Goal: Complete application form

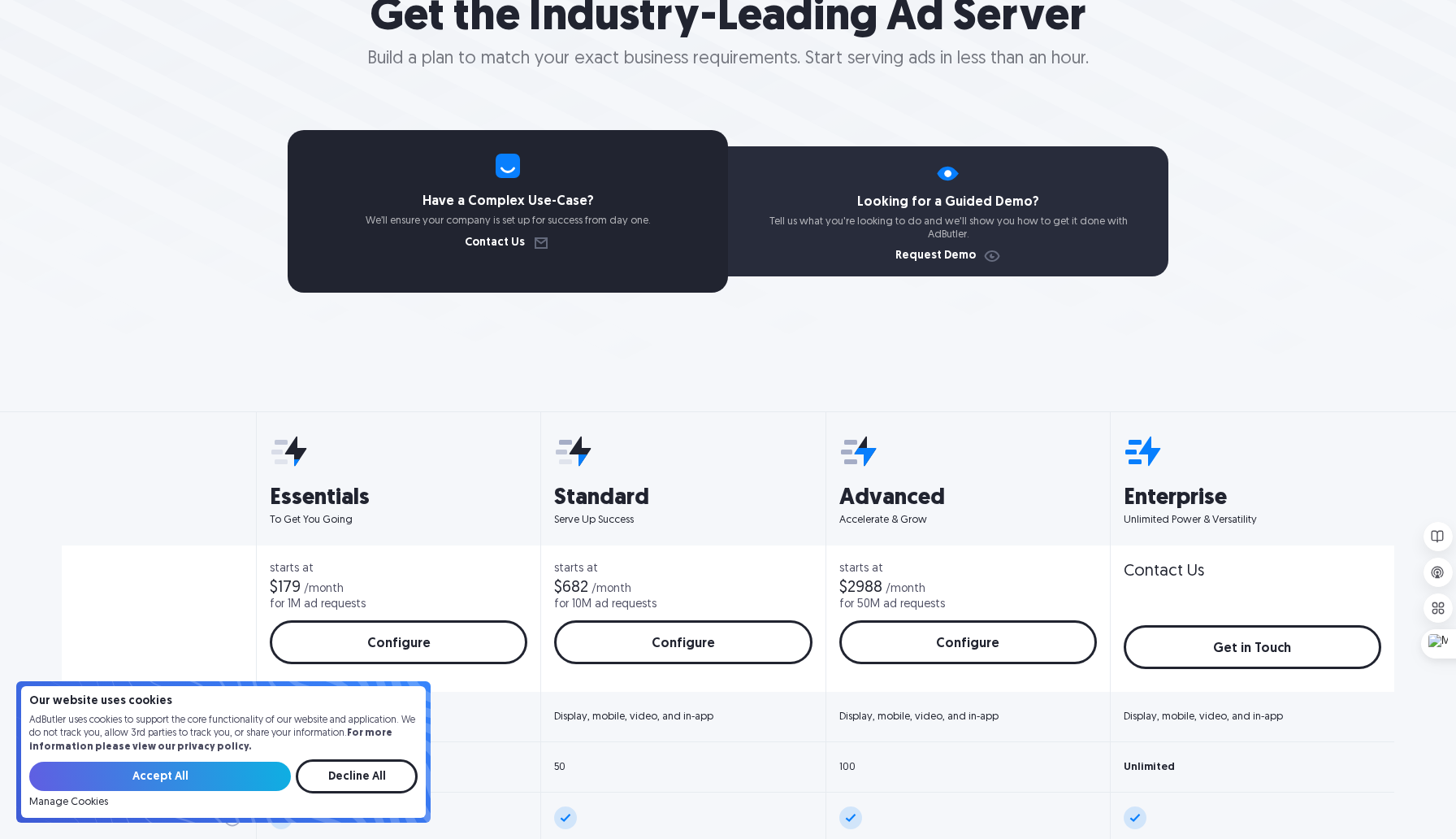
scroll to position [221, 0]
click at [980, 256] on link "Request Demo" at bounding box center [948, 255] width 107 height 12
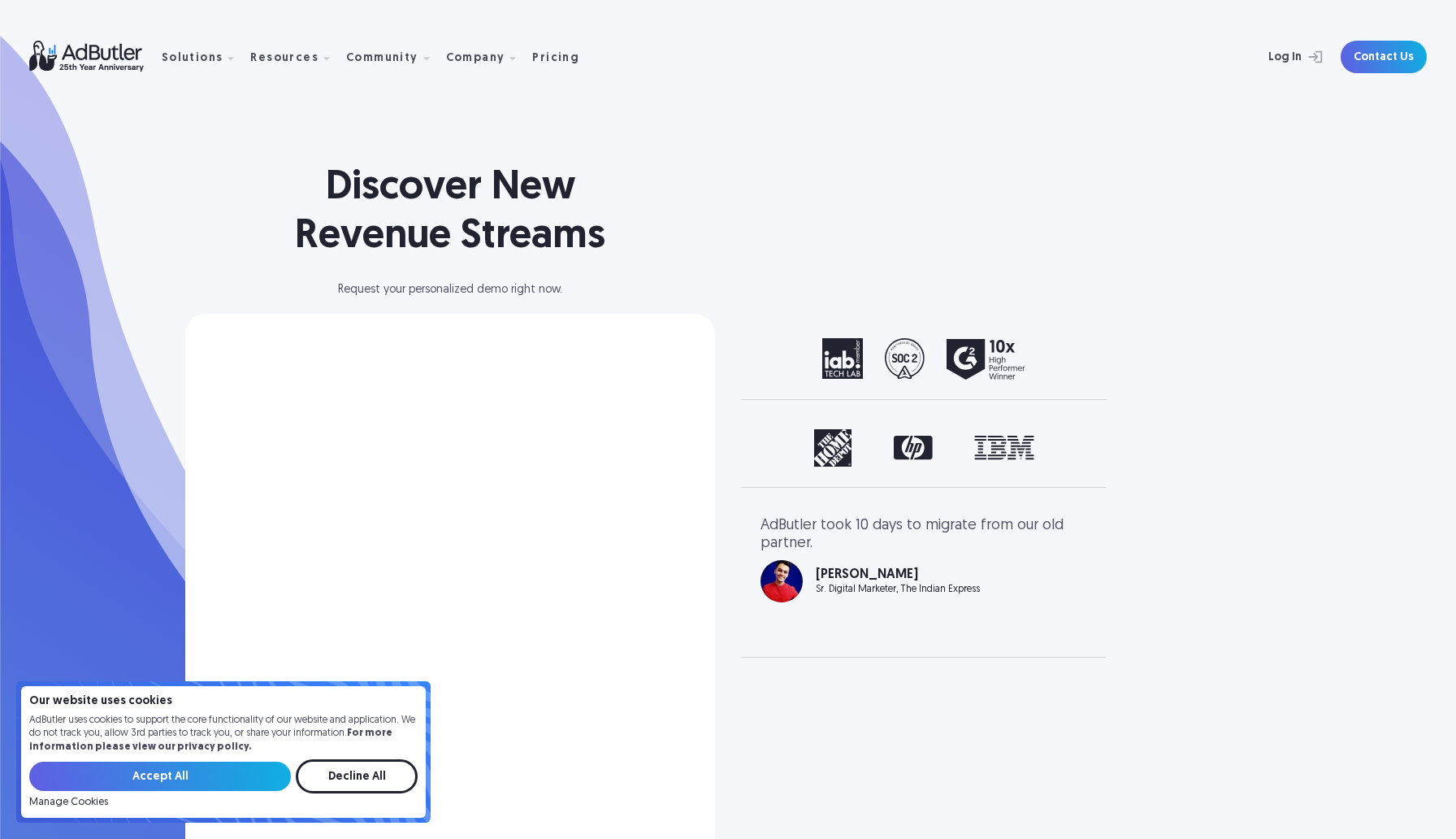
select select "[GEOGRAPHIC_DATA]"
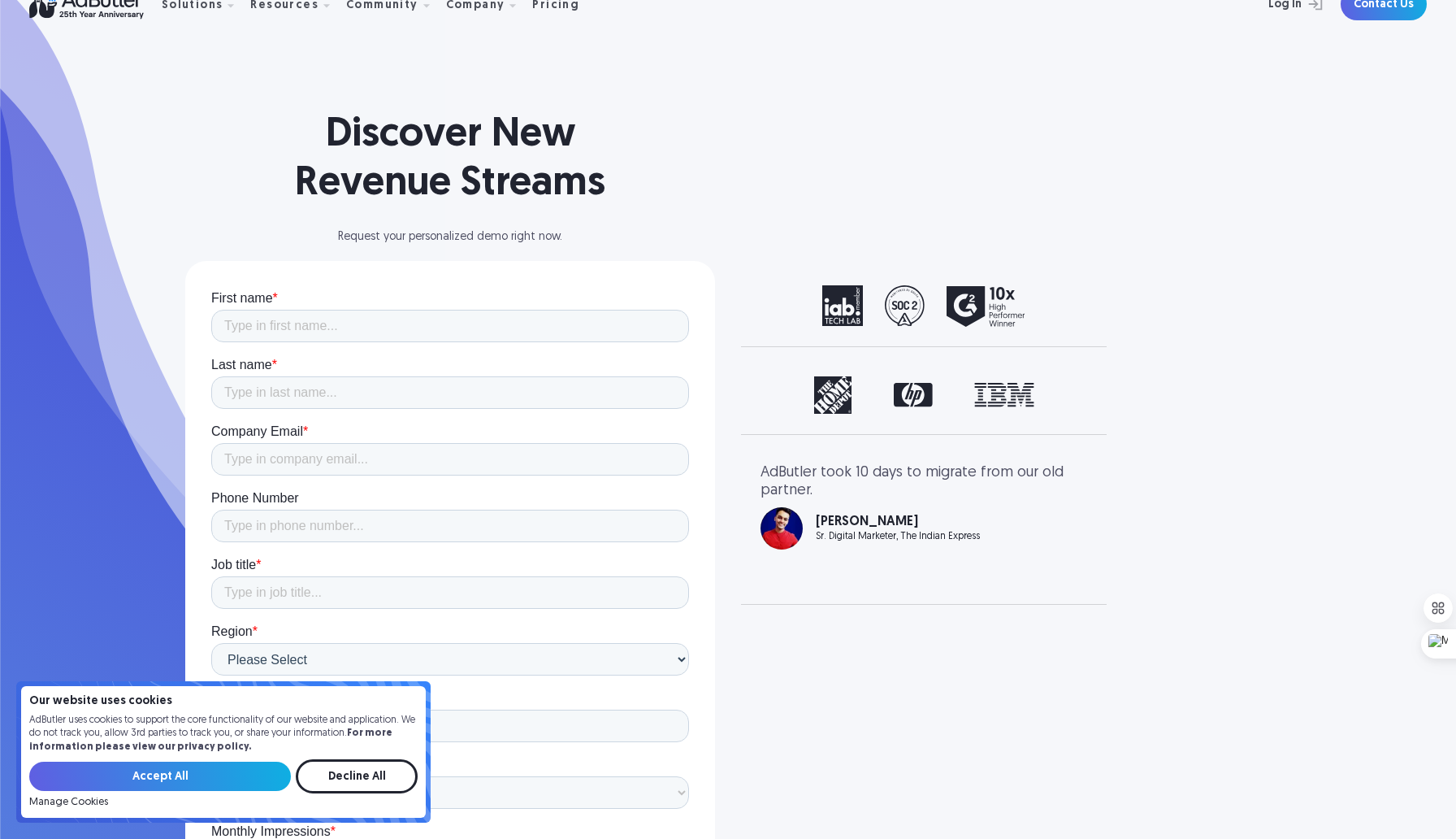
scroll to position [56, 0]
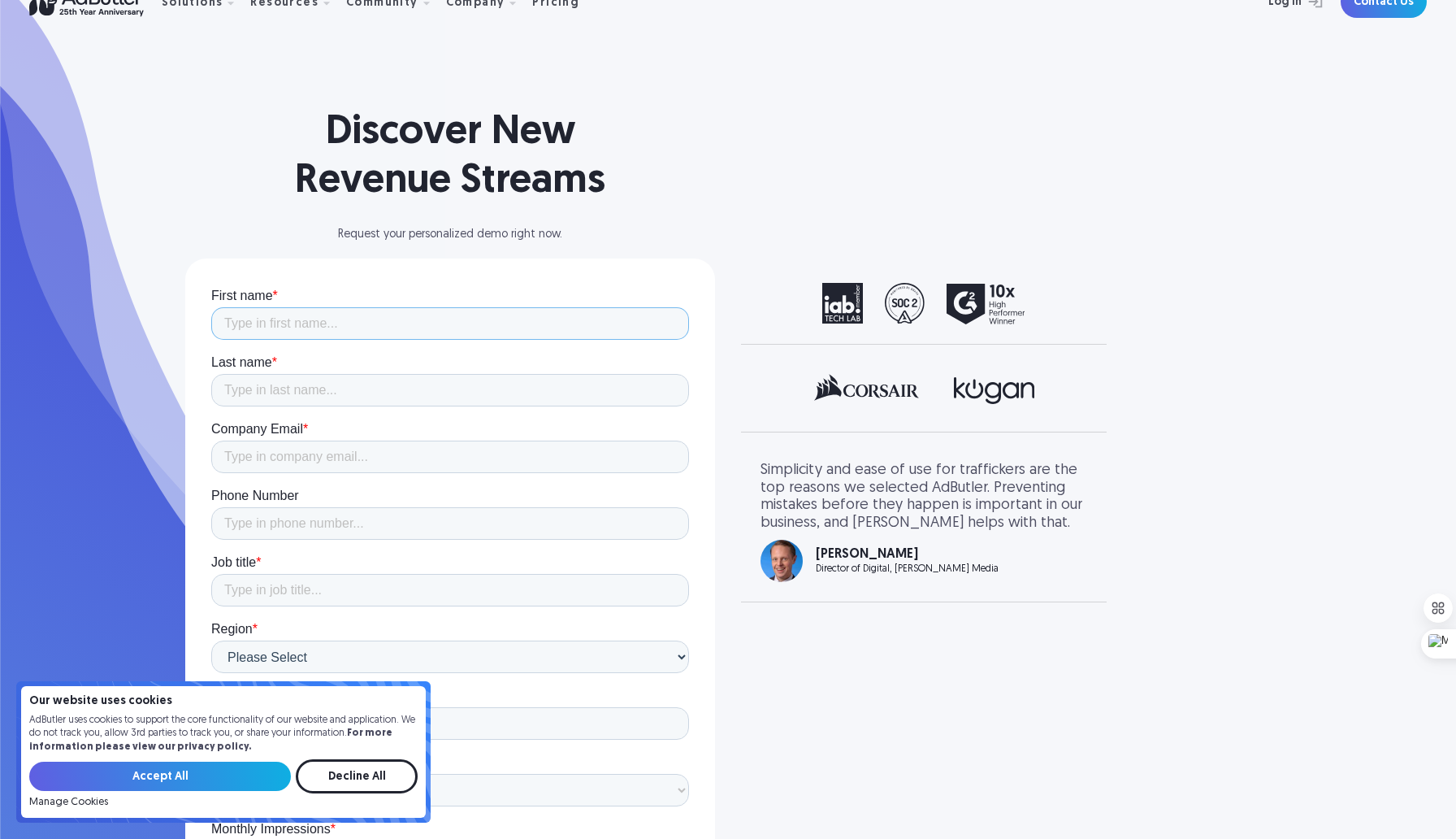
click at [352, 326] on input "First name *" at bounding box center [450, 324] width 478 height 32
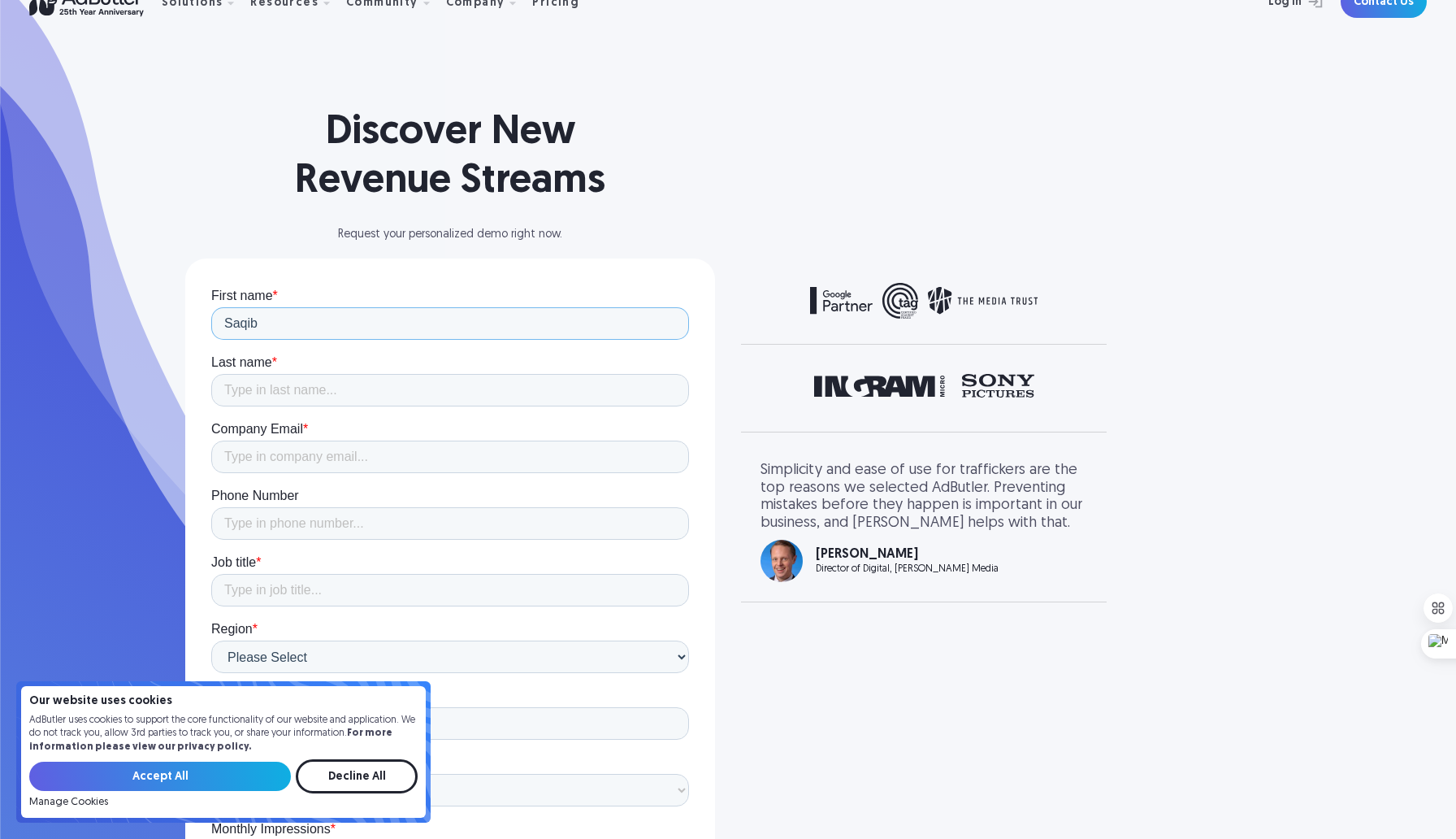
type input "Saqib"
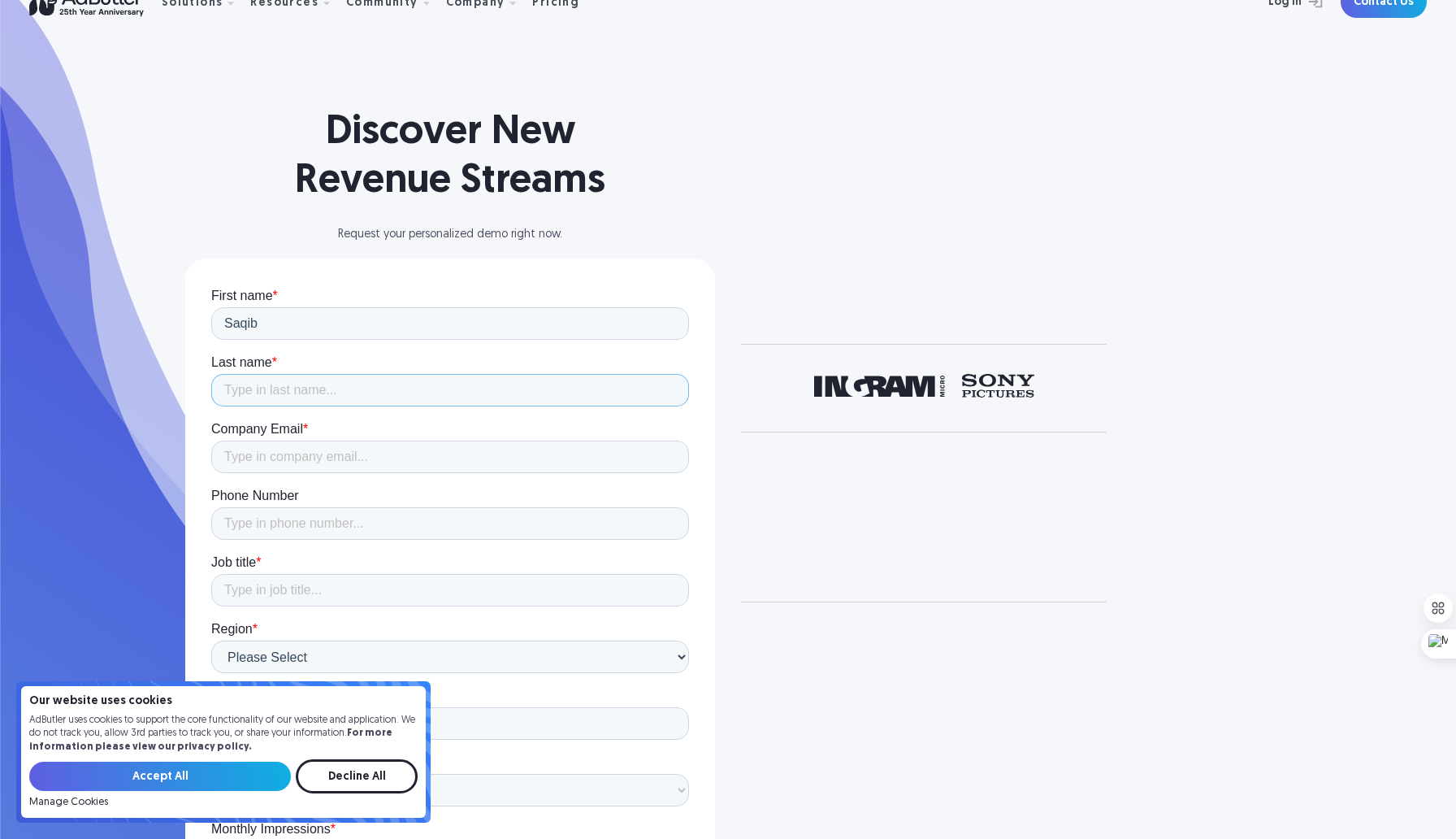
click at [317, 397] on input "Last name *" at bounding box center [450, 390] width 478 height 32
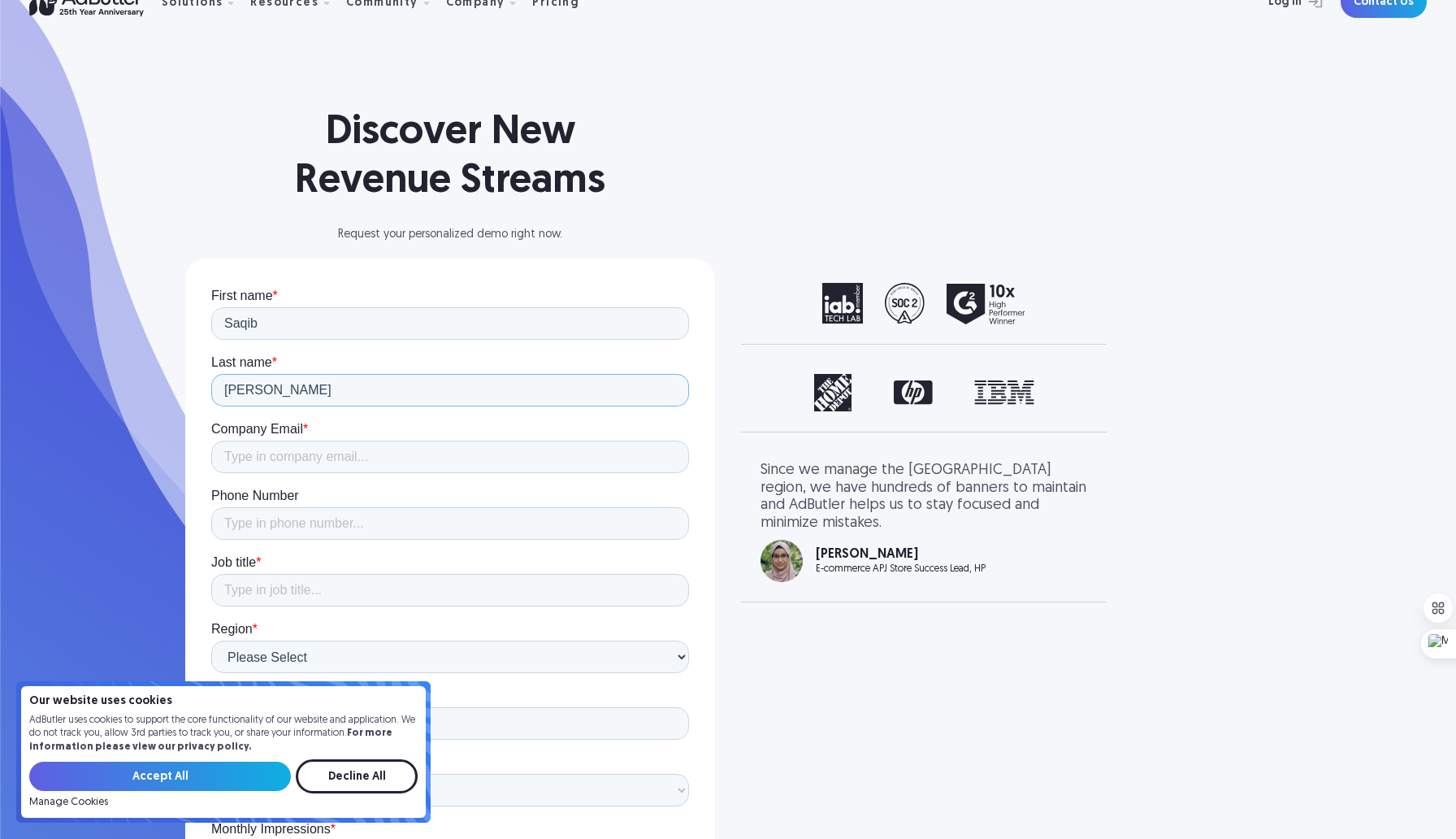
type input "[PERSON_NAME]"
click at [308, 454] on input "Company Email *" at bounding box center [450, 456] width 478 height 32
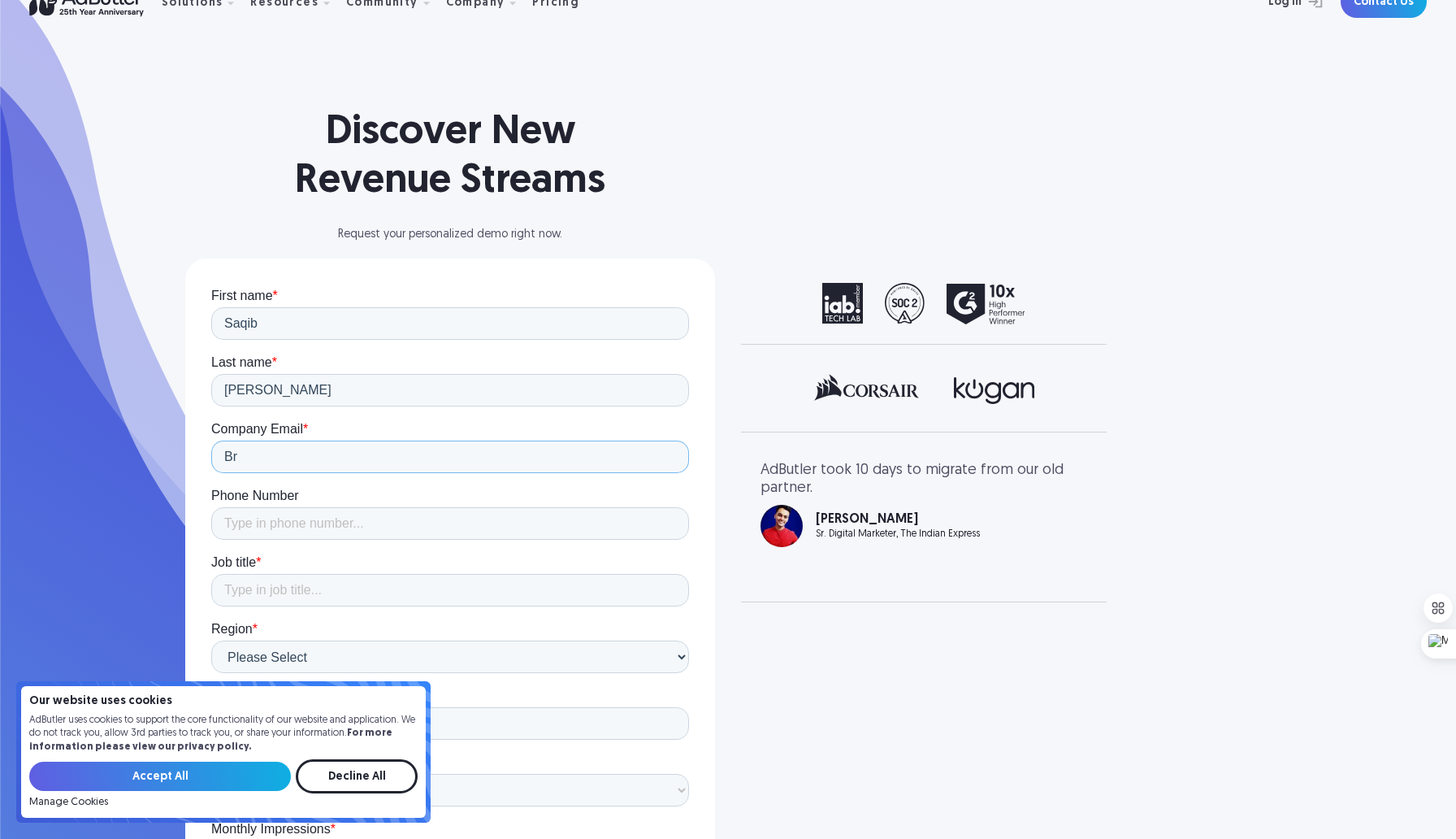
type input "B"
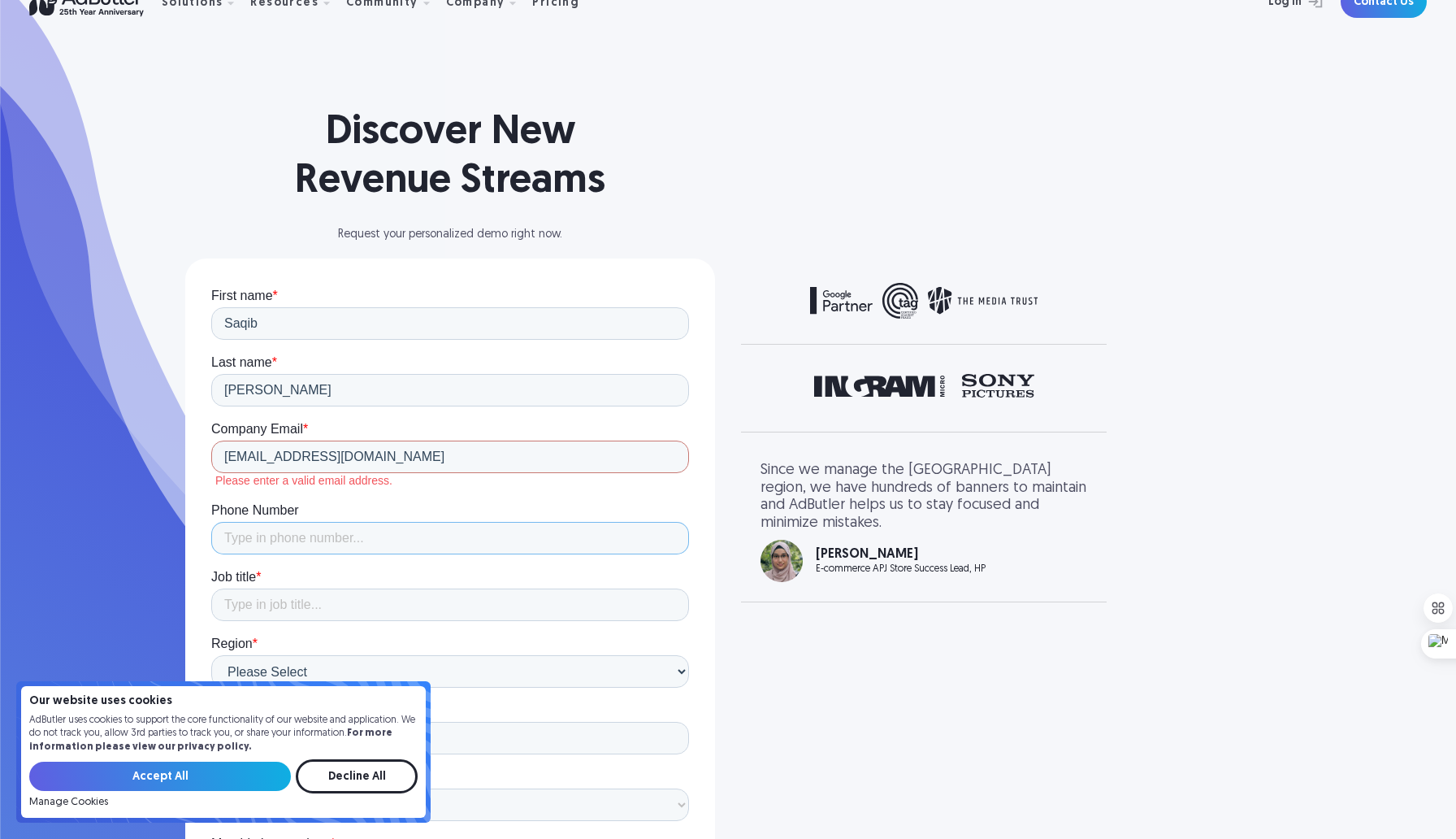
click at [333, 532] on input "Phone Number" at bounding box center [450, 538] width 478 height 32
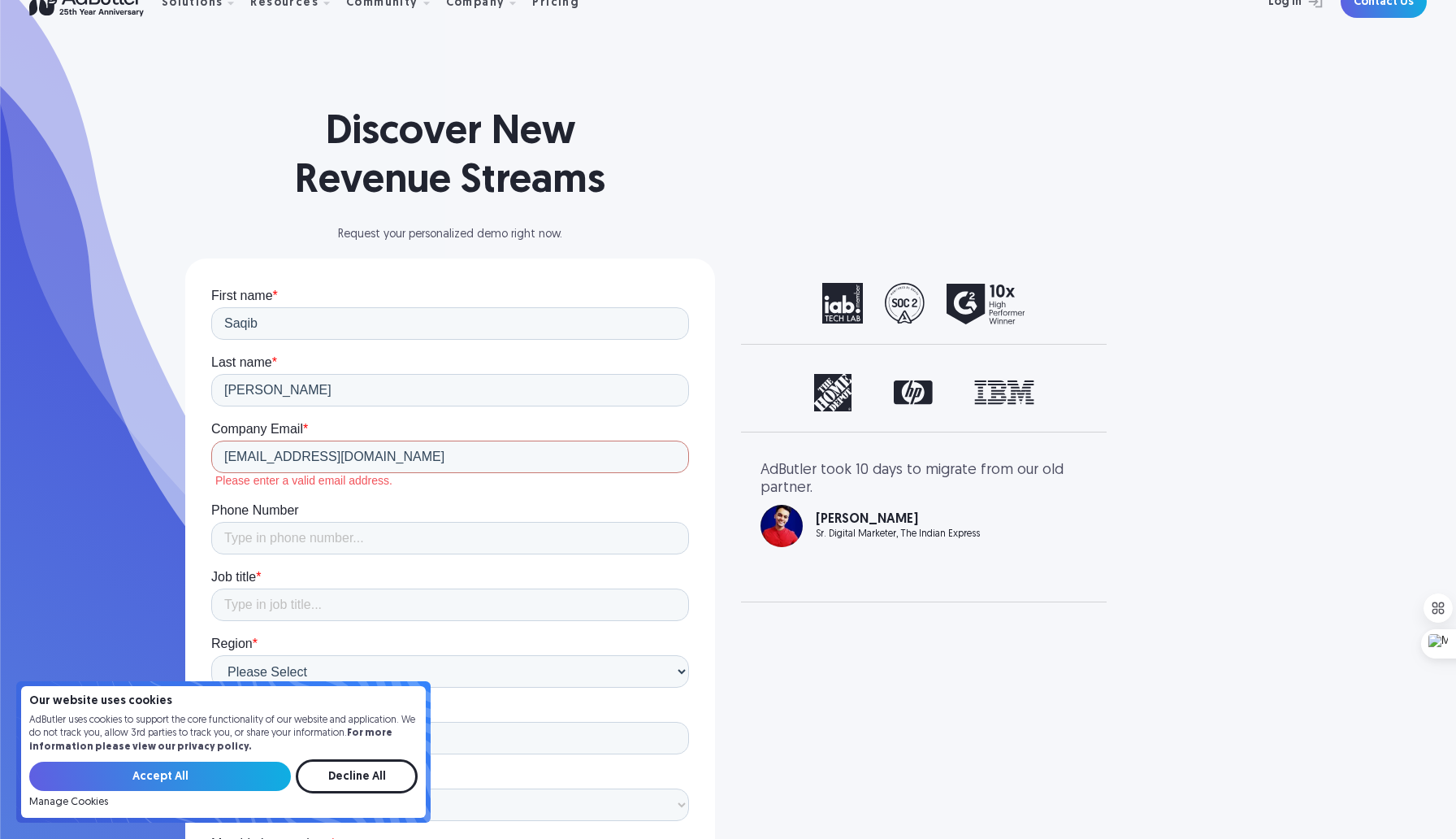
click at [425, 488] on form "First name * [PERSON_NAME] Last name * Rana Company Email * [EMAIL_ADDRESS][DOM…" at bounding box center [450, 703] width 478 height 830
click at [367, 456] on input "[EMAIL_ADDRESS][DOMAIN_NAME]" at bounding box center [450, 456] width 478 height 32
click at [346, 456] on input "[EMAIL_ADDRESS][DOMAIN_NAME]" at bounding box center [450, 456] width 478 height 32
click at [278, 489] on form "First name * [PERSON_NAME] Last name * Rana Company Email * [EMAIL_ADDRESS][DOM…" at bounding box center [450, 703] width 478 height 830
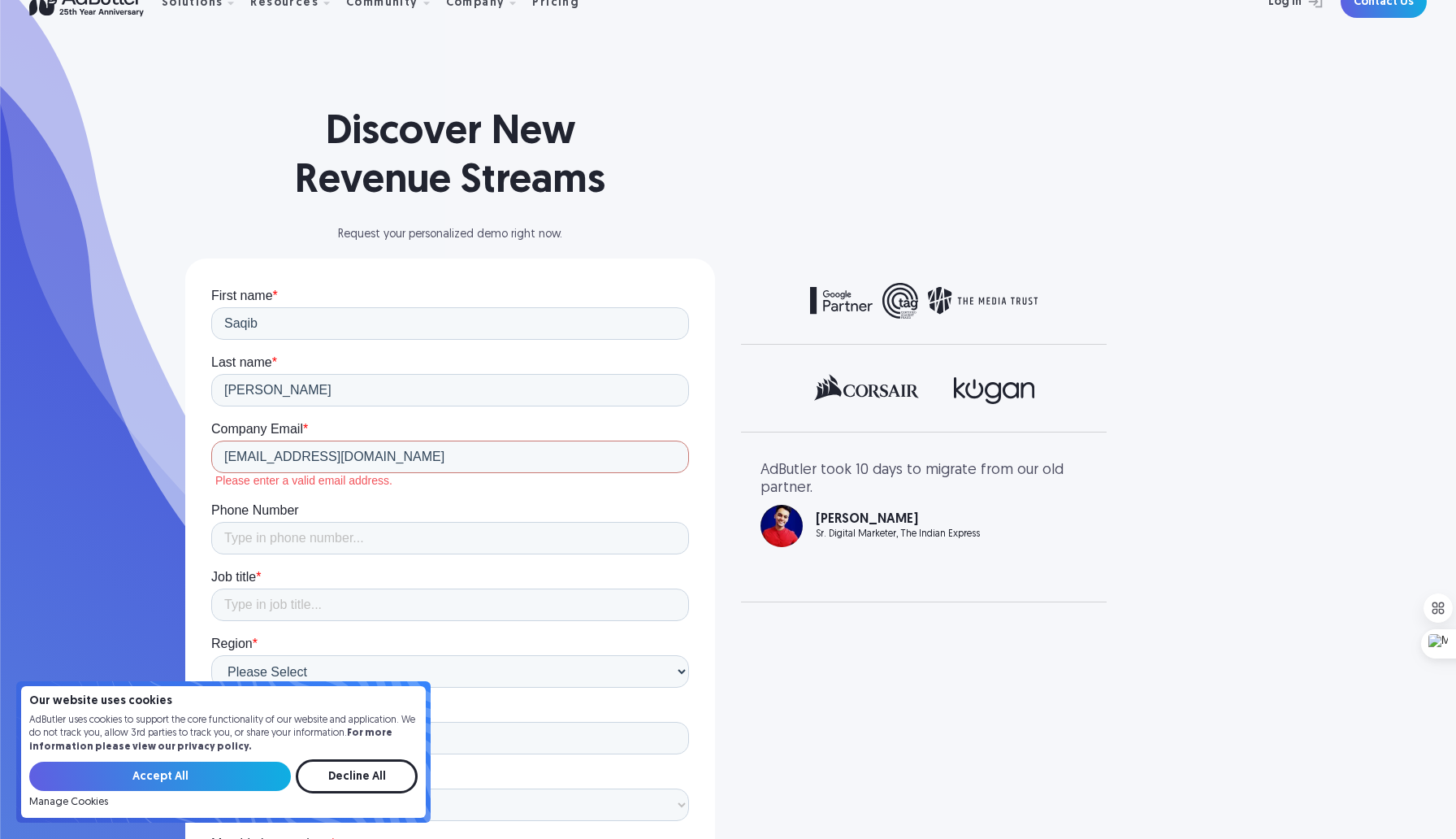
click at [343, 481] on label "Please enter a valid email address." at bounding box center [452, 480] width 474 height 14
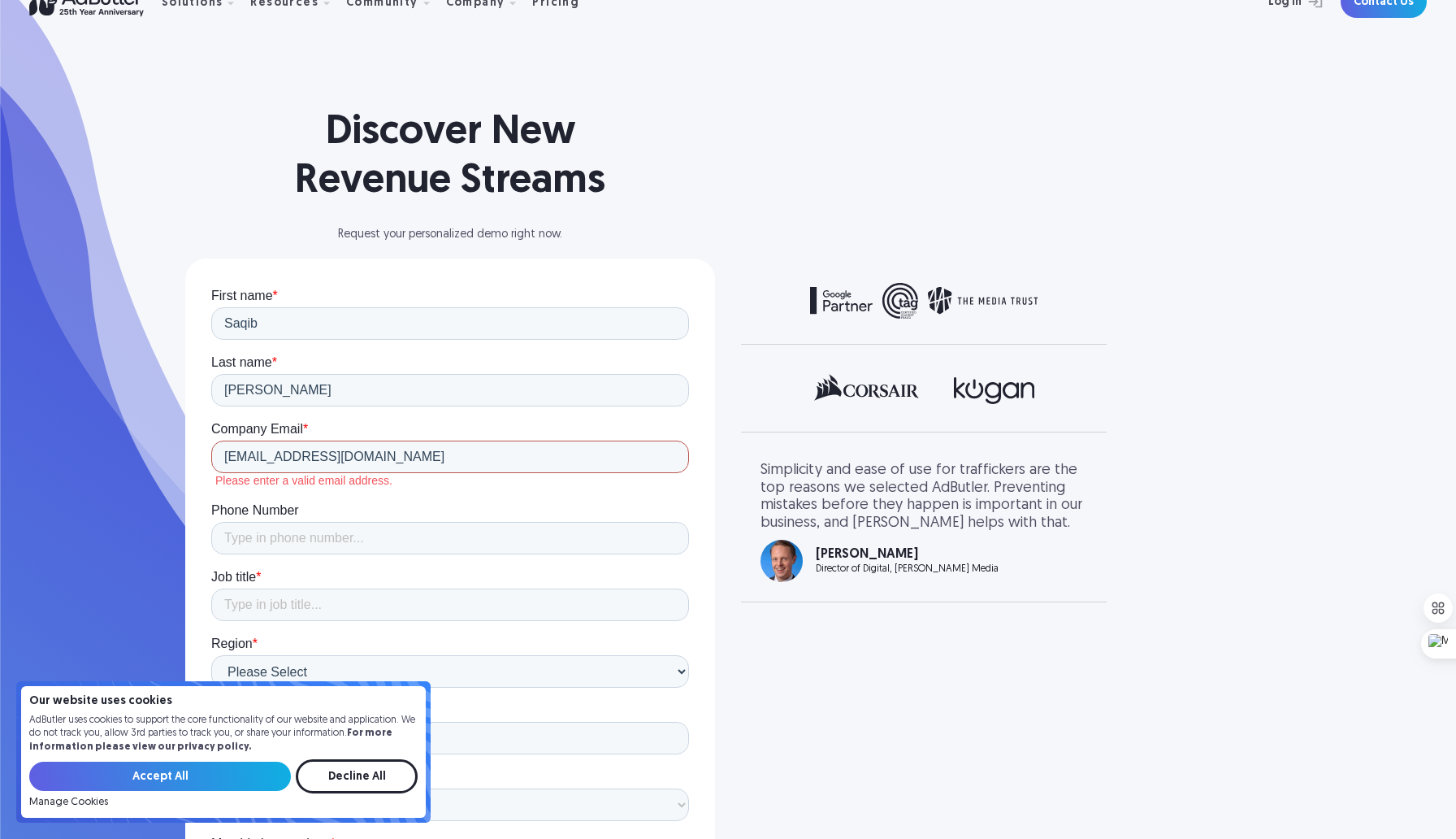
click at [565, 454] on input "[EMAIL_ADDRESS][DOMAIN_NAME]" at bounding box center [450, 456] width 478 height 32
click at [576, 498] on form "First name * [PERSON_NAME] Last name * Rana Company Email * [EMAIL_ADDRESS][DOM…" at bounding box center [450, 703] width 478 height 830
click at [370, 462] on input "[EMAIL_ADDRESS][DOMAIN_NAME]" at bounding box center [450, 456] width 478 height 32
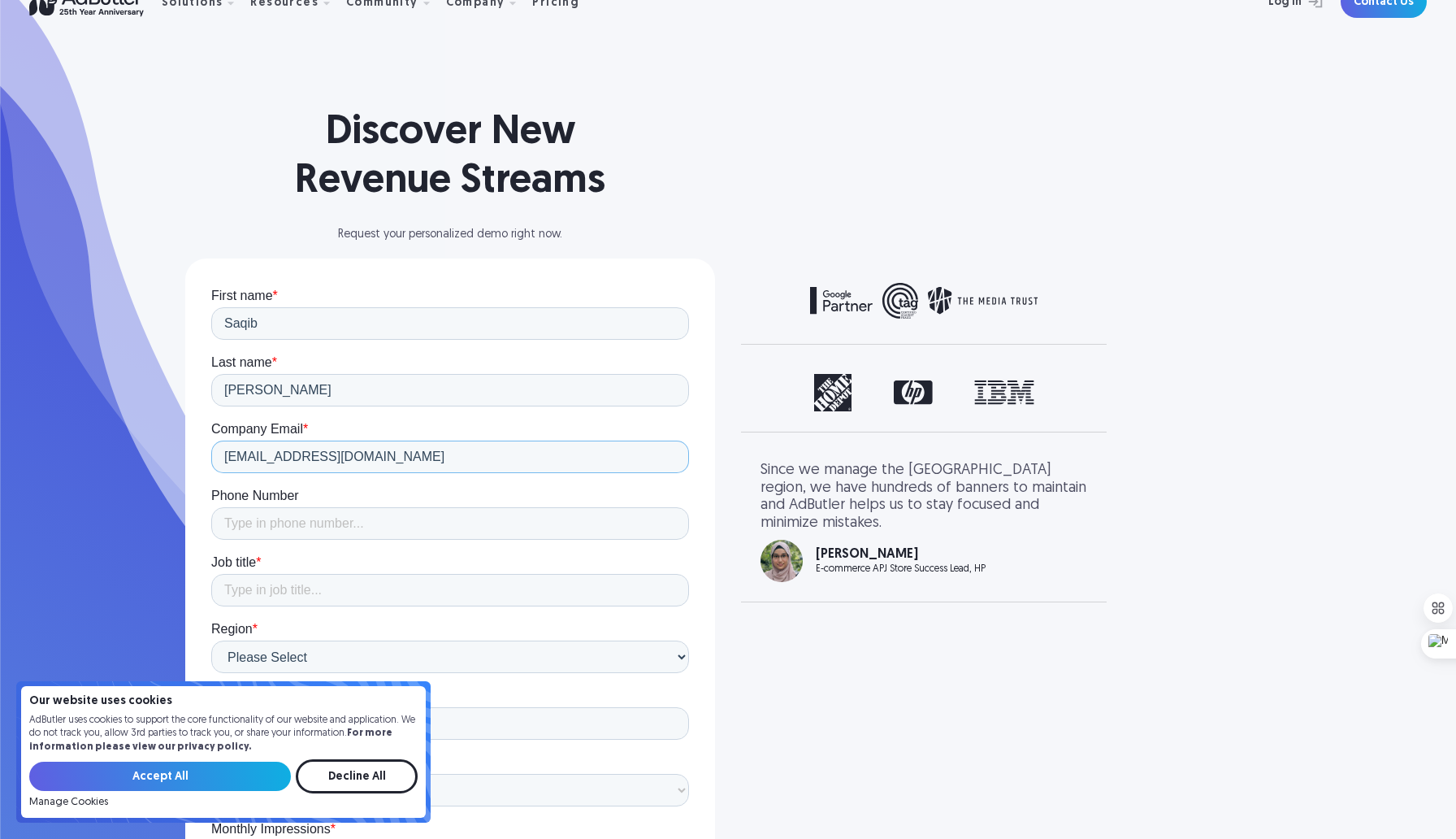
type input "[EMAIL_ADDRESS][DOMAIN_NAME]"
click at [314, 522] on input "Phone Number" at bounding box center [450, 523] width 478 height 32
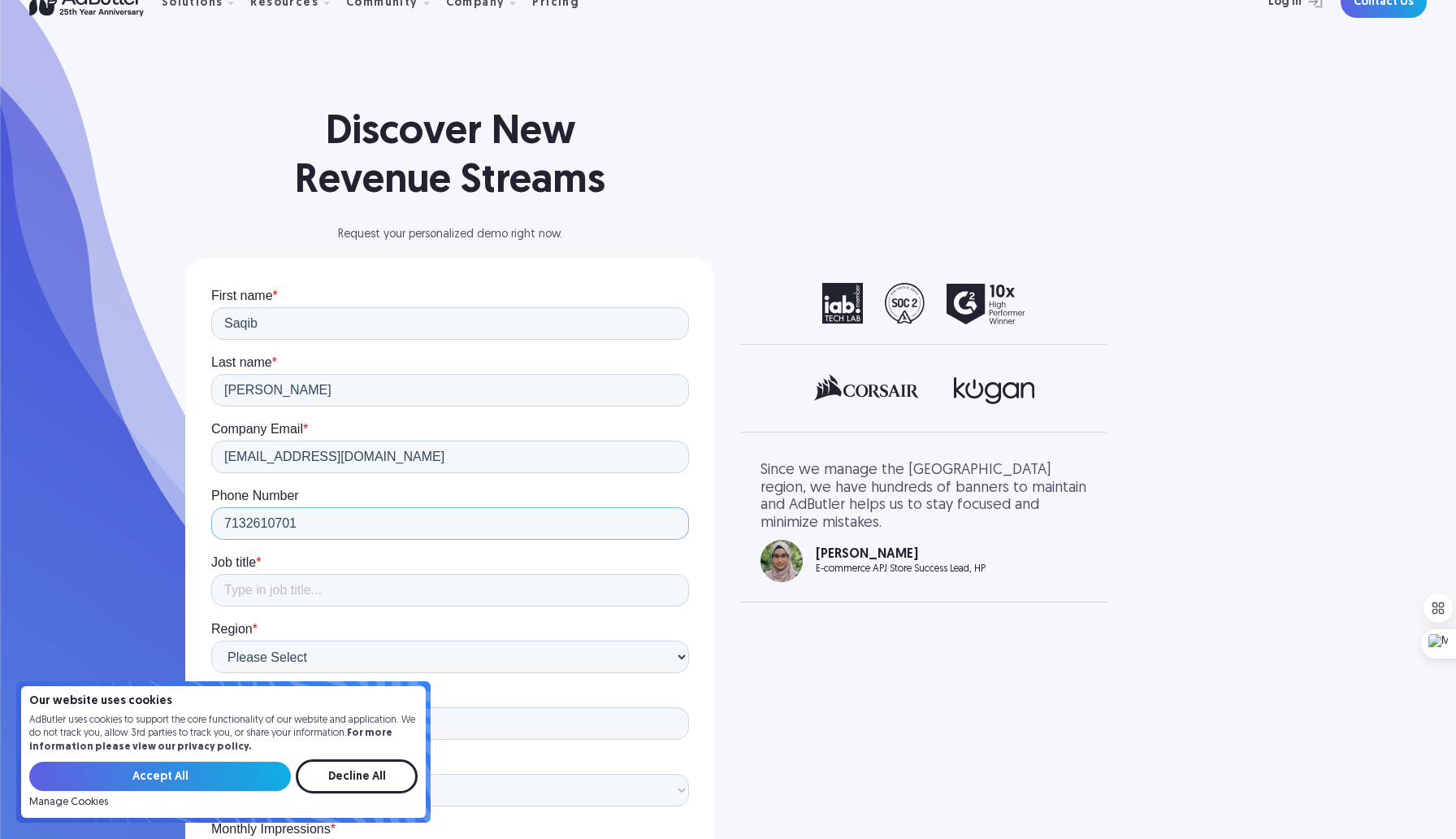
type input "7132610701"
click at [293, 598] on input "Job title *" at bounding box center [450, 590] width 478 height 32
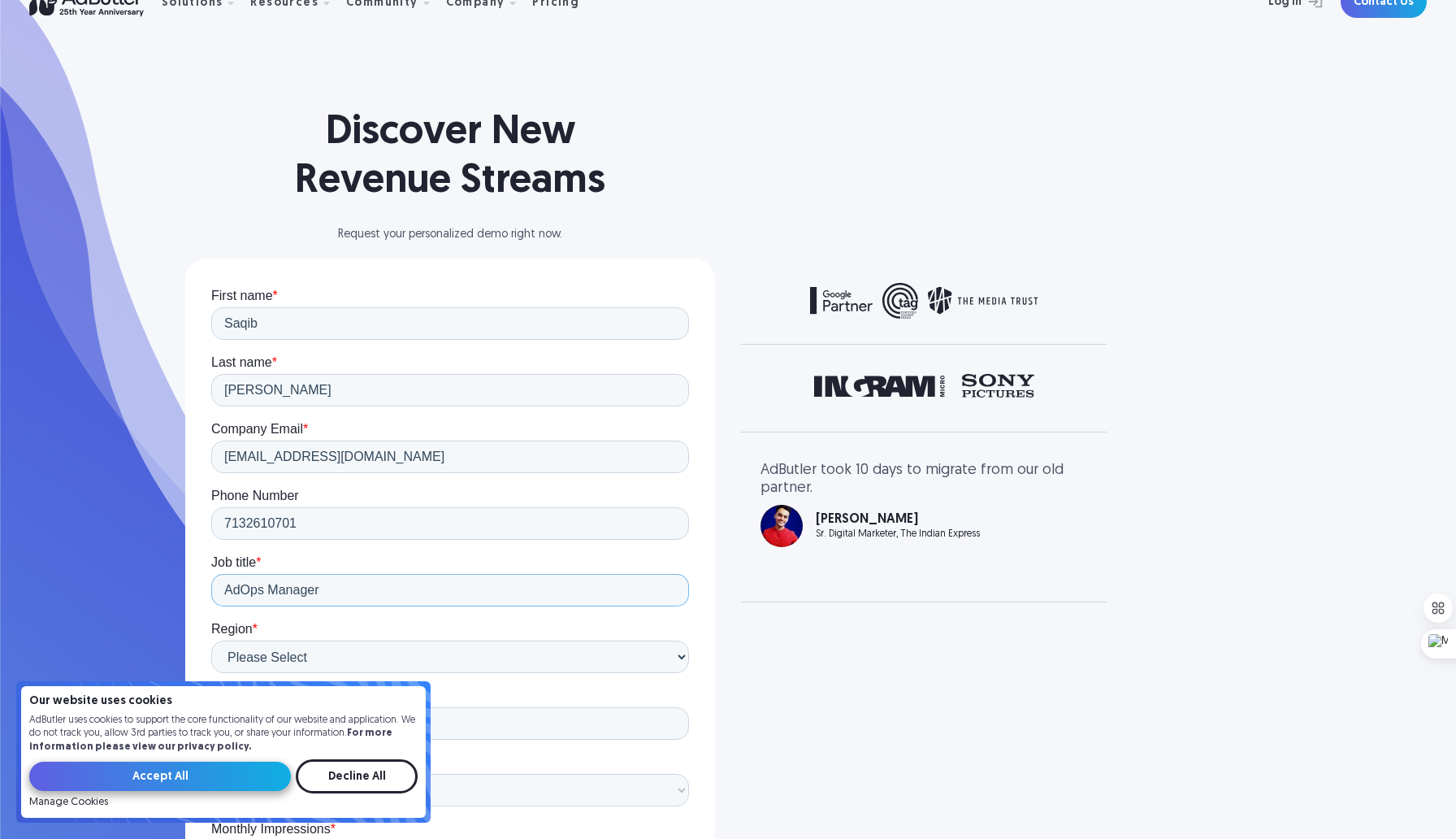
type input "AdOps Manager"
click at [213, 779] on input "Accept All" at bounding box center [160, 775] width 262 height 30
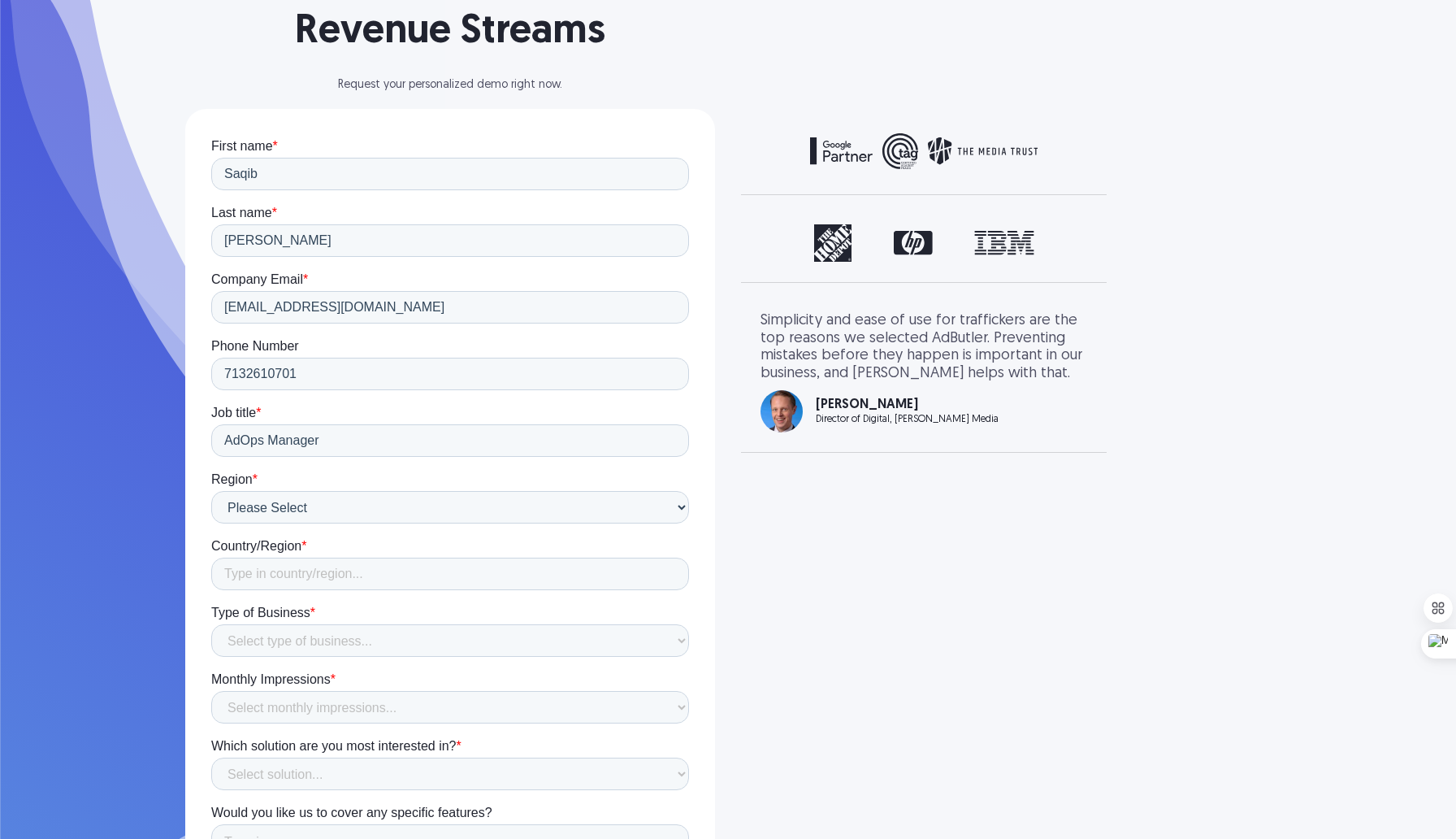
scroll to position [221, 0]
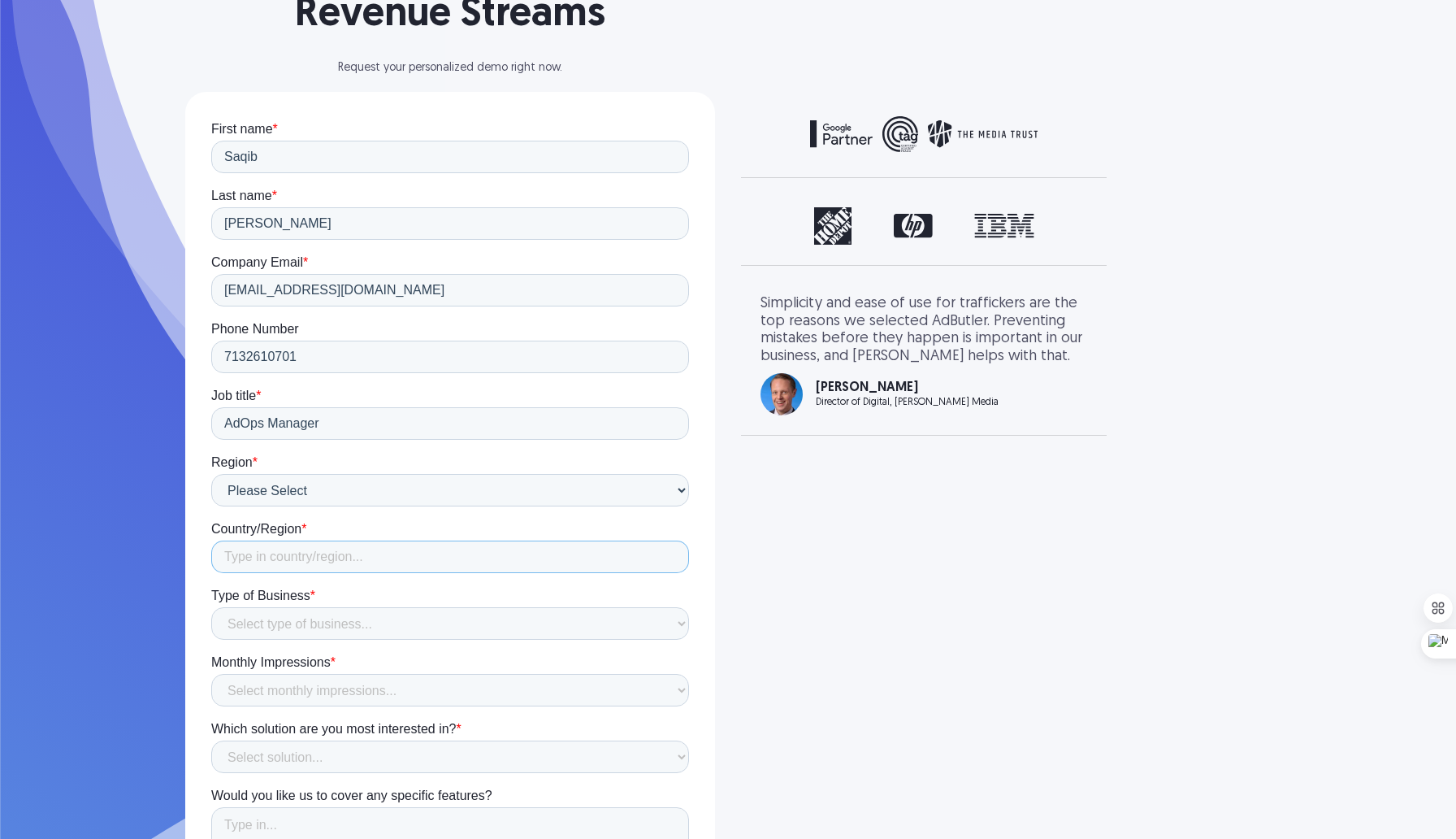
click at [321, 552] on input "Country/Region *" at bounding box center [450, 557] width 478 height 32
type input "[GEOGRAPHIC_DATA]"
click at [332, 624] on select "Select type of business... Publisher Advertiser Brand Agency Network SSP DSP Ex…" at bounding box center [450, 623] width 478 height 32
select select "Publisher"
click at [211, 607] on select "Select type of business... Publisher Advertiser Brand Agency Network SSP DSP Ex…" at bounding box center [450, 623] width 478 height 32
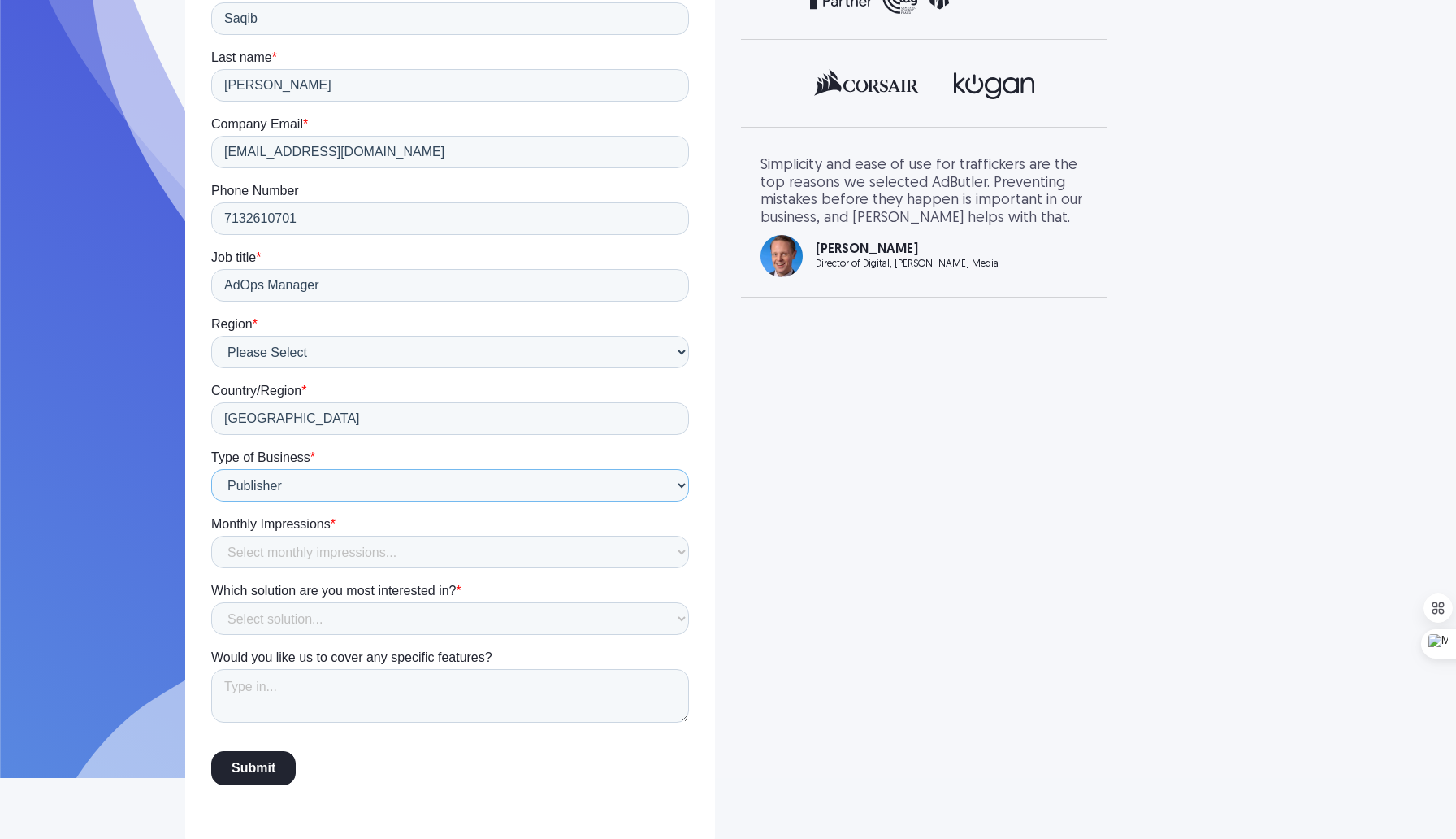
scroll to position [365, 0]
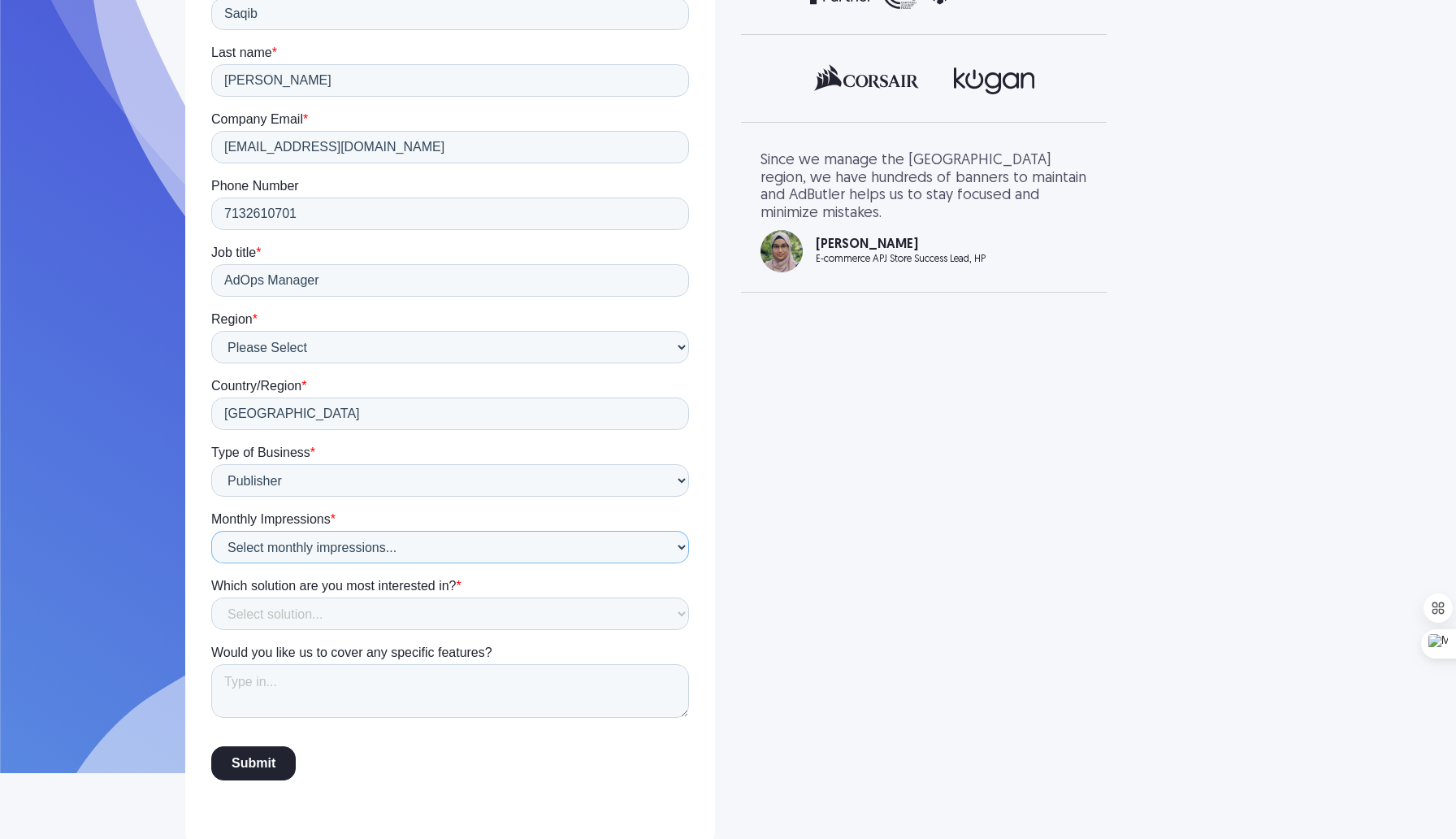
click at [402, 551] on select "Select monthly impressions... Less than 1 million 1 - 10 million 10 - 100 milli…" at bounding box center [450, 547] width 478 height 32
select select "Less than 1 million"
click at [211, 552] on select "Select monthly impressions... Less than 1 million 1 - 10 million 10 - 100 milli…" at bounding box center [450, 547] width 478 height 32
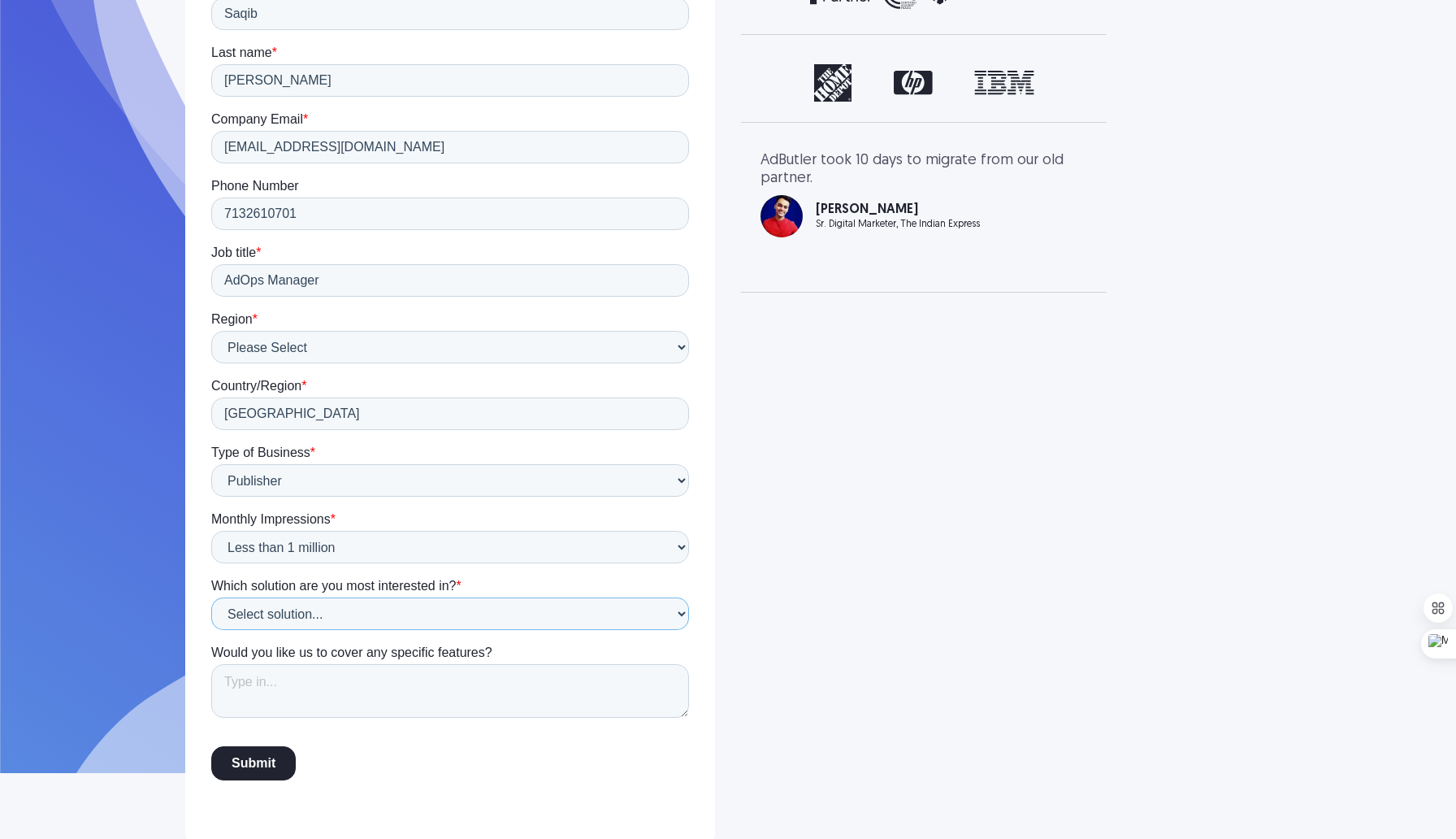
click at [383, 608] on select "Select solution... Display Ad Server Supply-Side Programmatic Video Ad Server M…" at bounding box center [450, 613] width 478 height 32
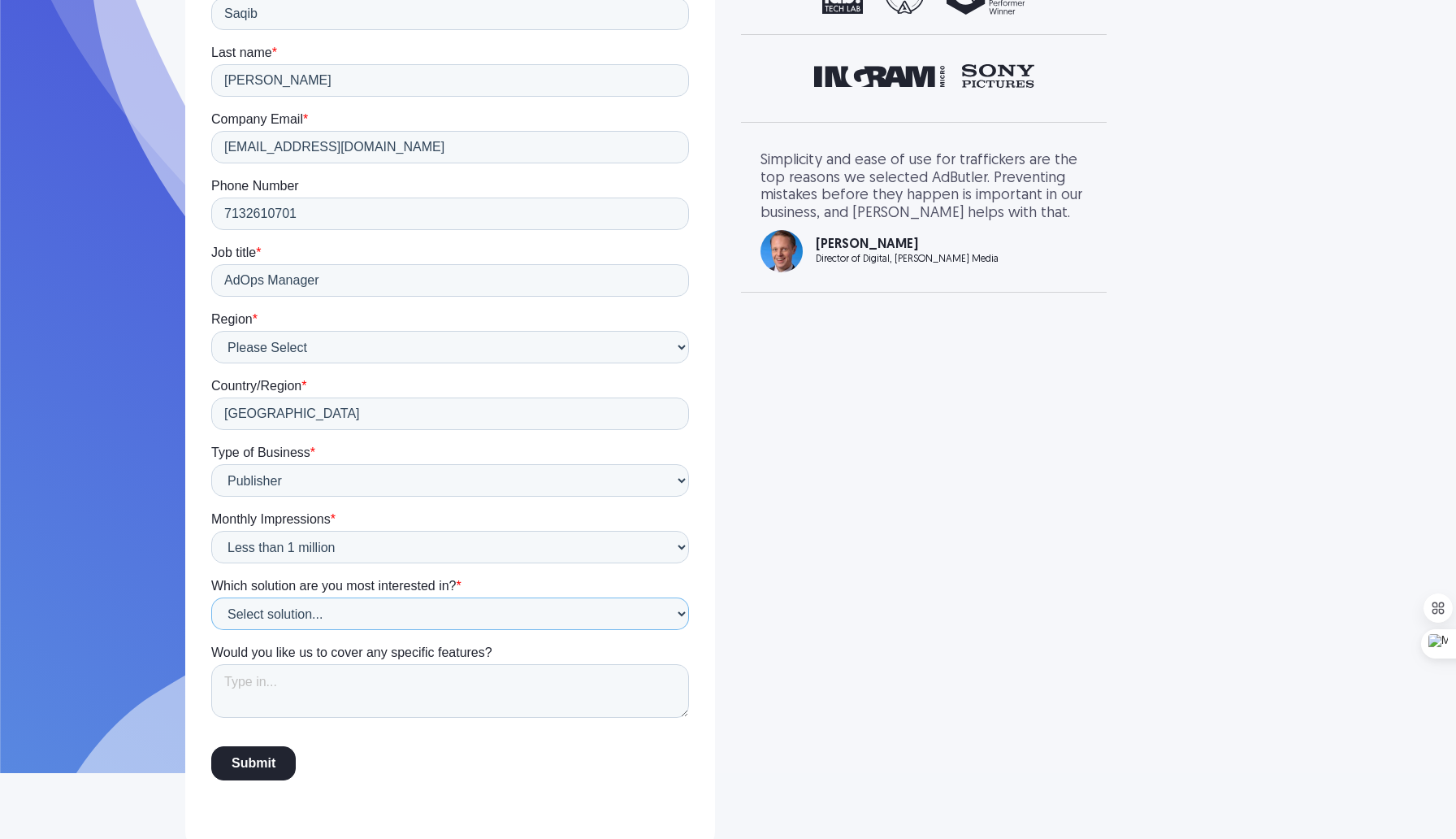
select select "Supply-Side Programmatic"
click at [211, 619] on select "Select solution... Display Ad Server Supply-Side Programmatic Video Ad Server M…" at bounding box center [450, 613] width 478 height 32
click at [373, 687] on textarea "Would you like us to cover any specific features?" at bounding box center [450, 691] width 478 height 54
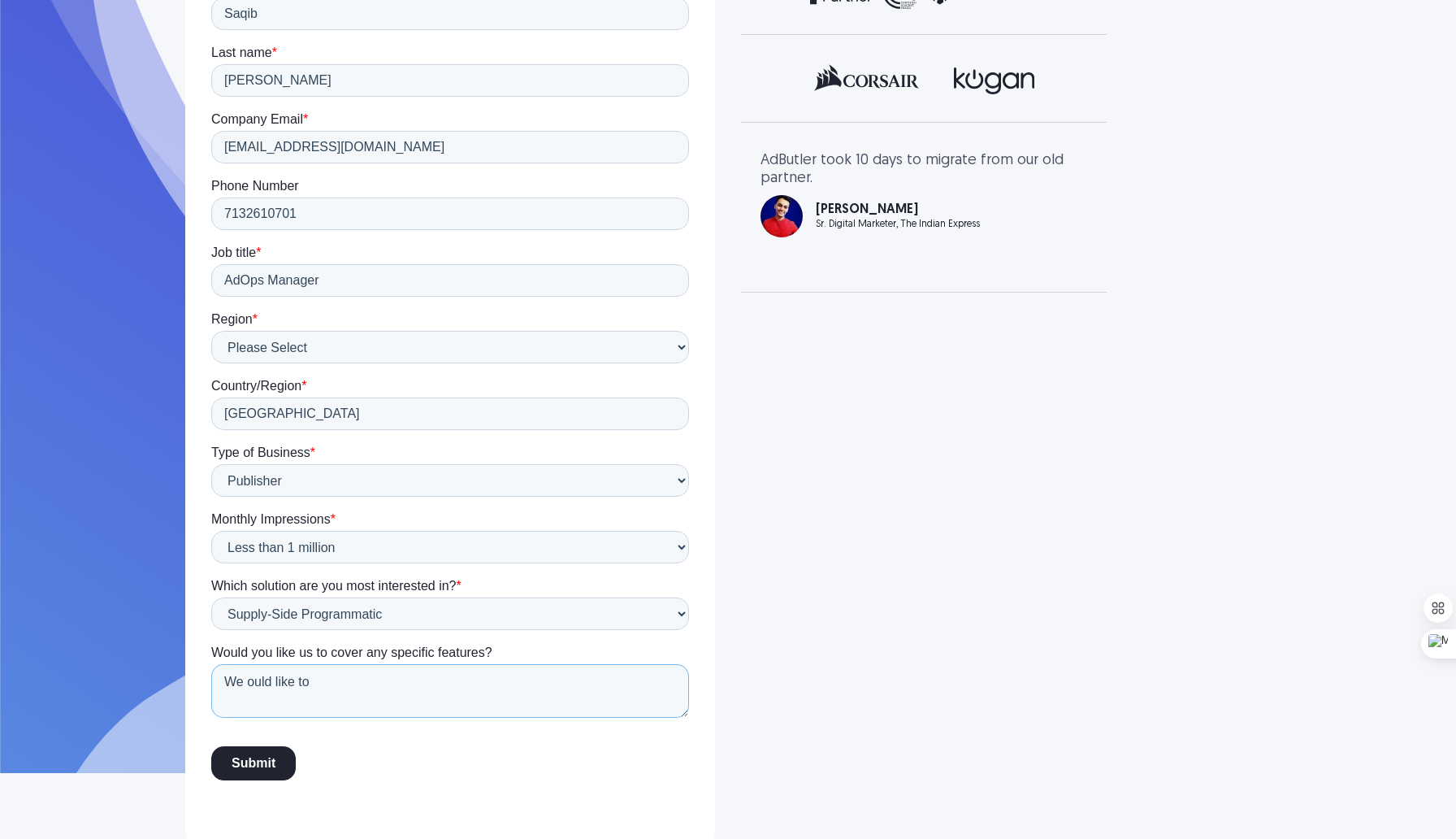
click at [247, 680] on textarea "We ould like to" at bounding box center [450, 691] width 478 height 54
click at [355, 679] on textarea "We would like to" at bounding box center [450, 691] width 478 height 54
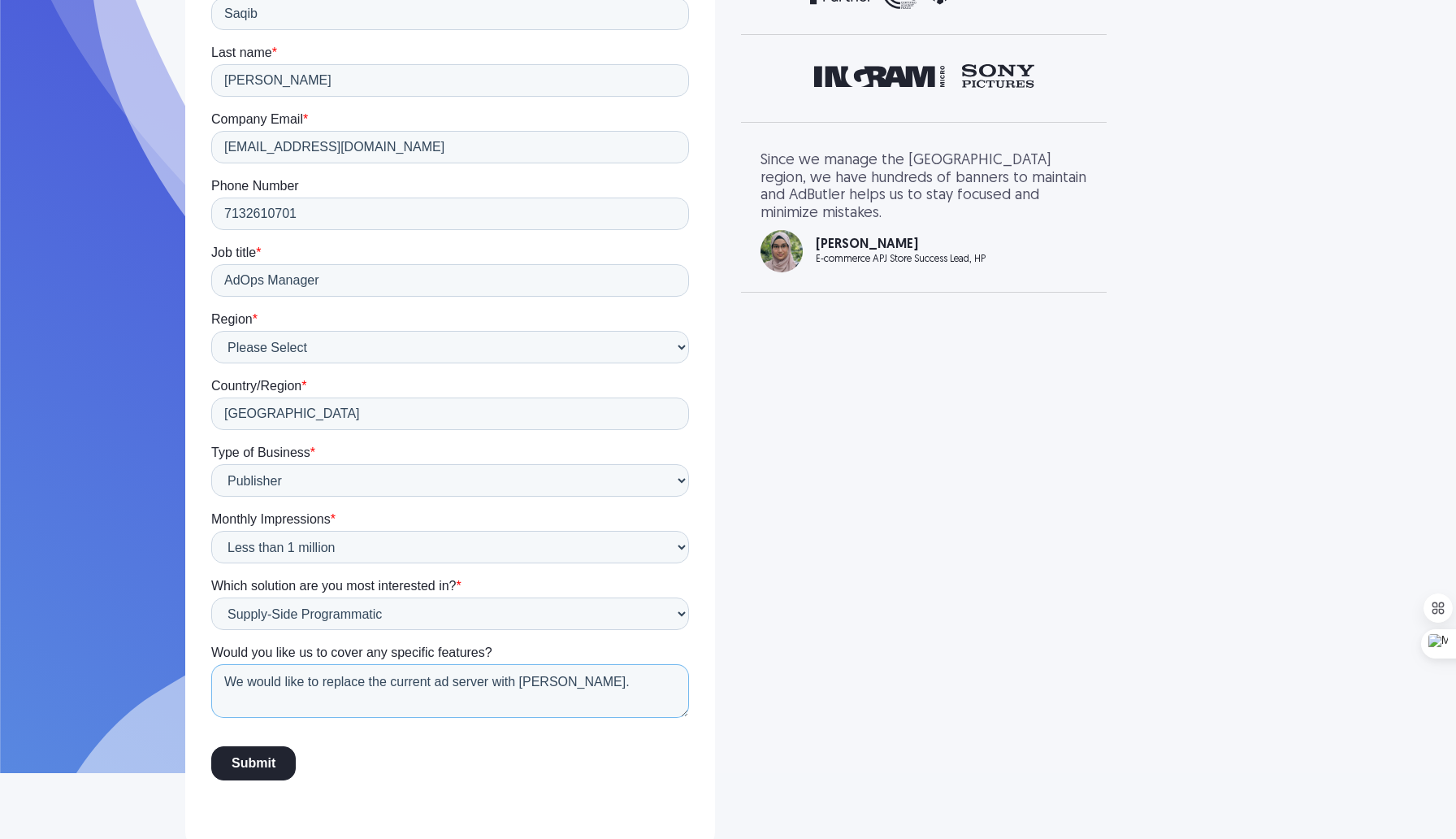
click at [590, 685] on textarea "We would like to replace the current ad server with [PERSON_NAME]." at bounding box center [450, 691] width 478 height 54
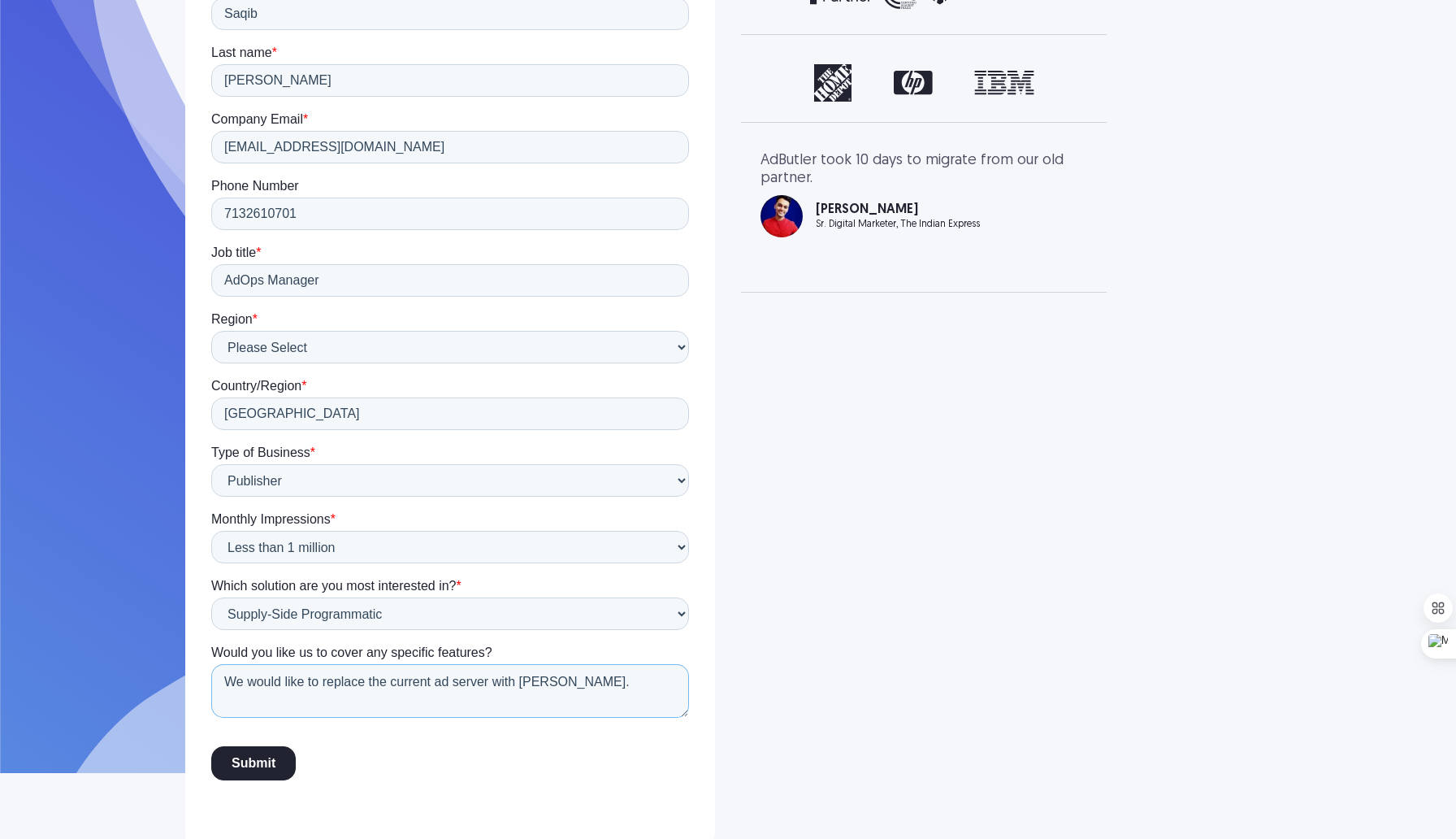
click at [272, 685] on textarea "We would like to replace the current ad server with [PERSON_NAME]." at bounding box center [450, 691] width 478 height 54
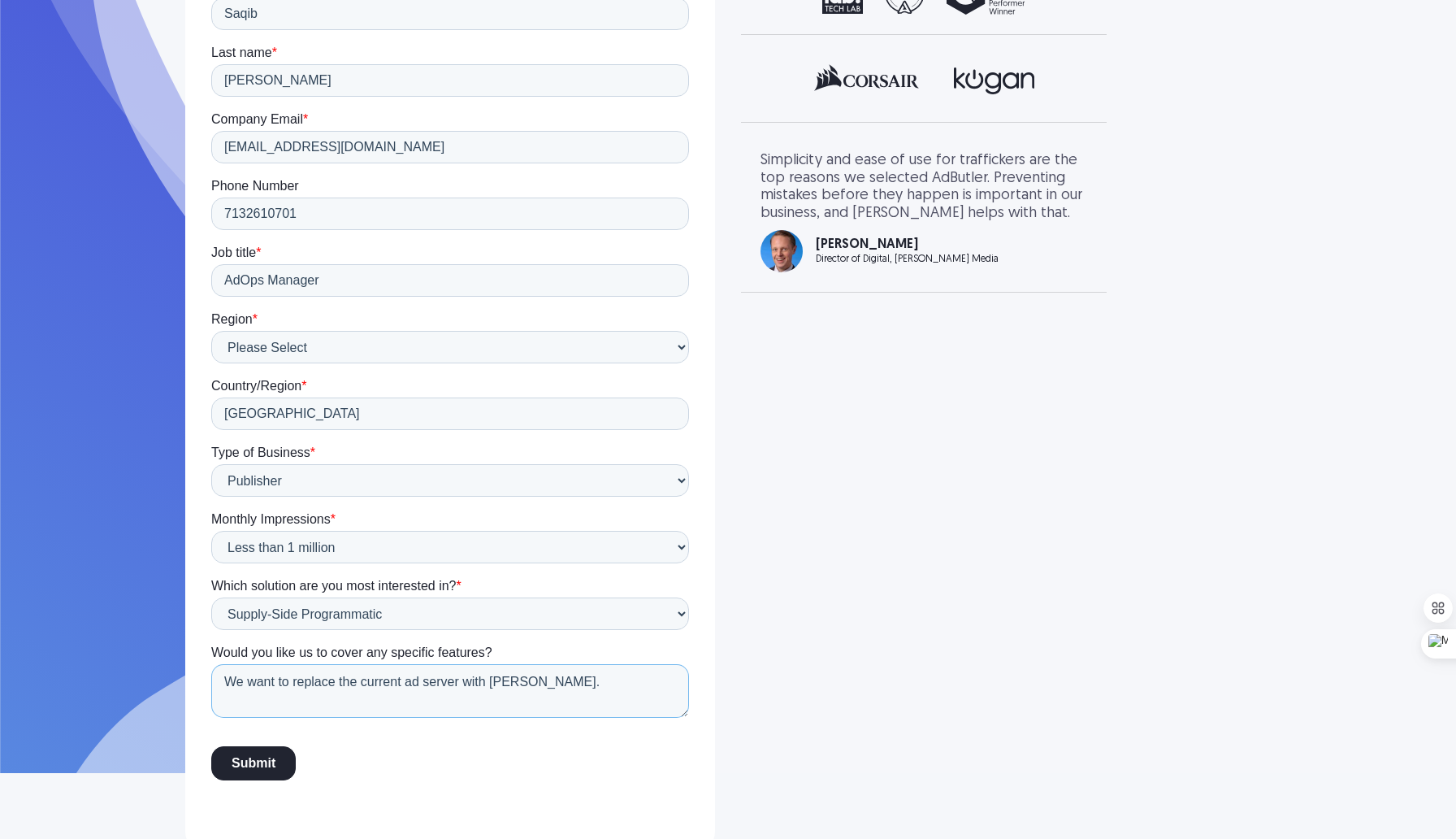
type textarea "We want to replace the current ad server with [PERSON_NAME]."
click at [248, 766] on input "Submit" at bounding box center [254, 763] width 84 height 34
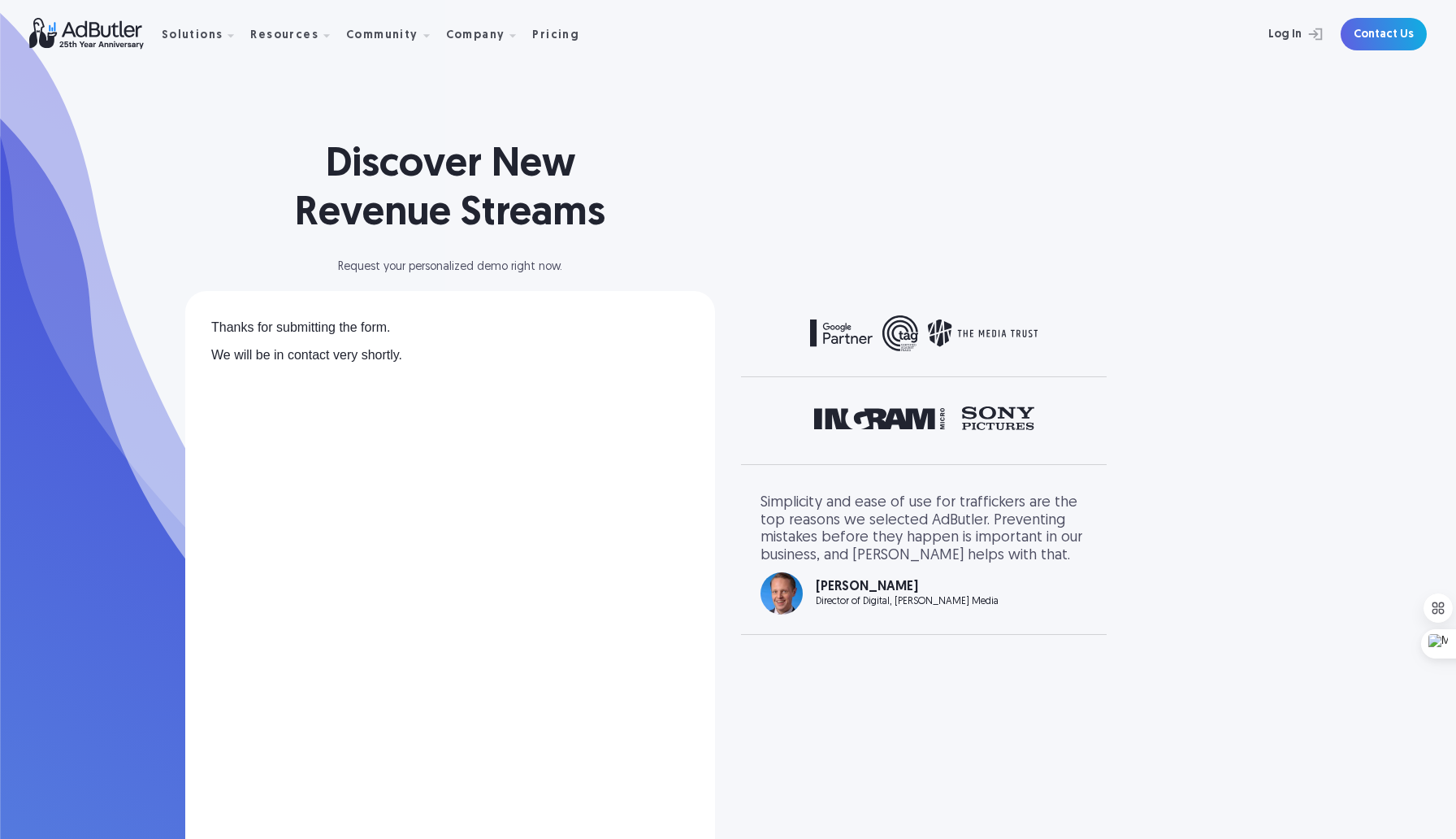
scroll to position [0, 0]
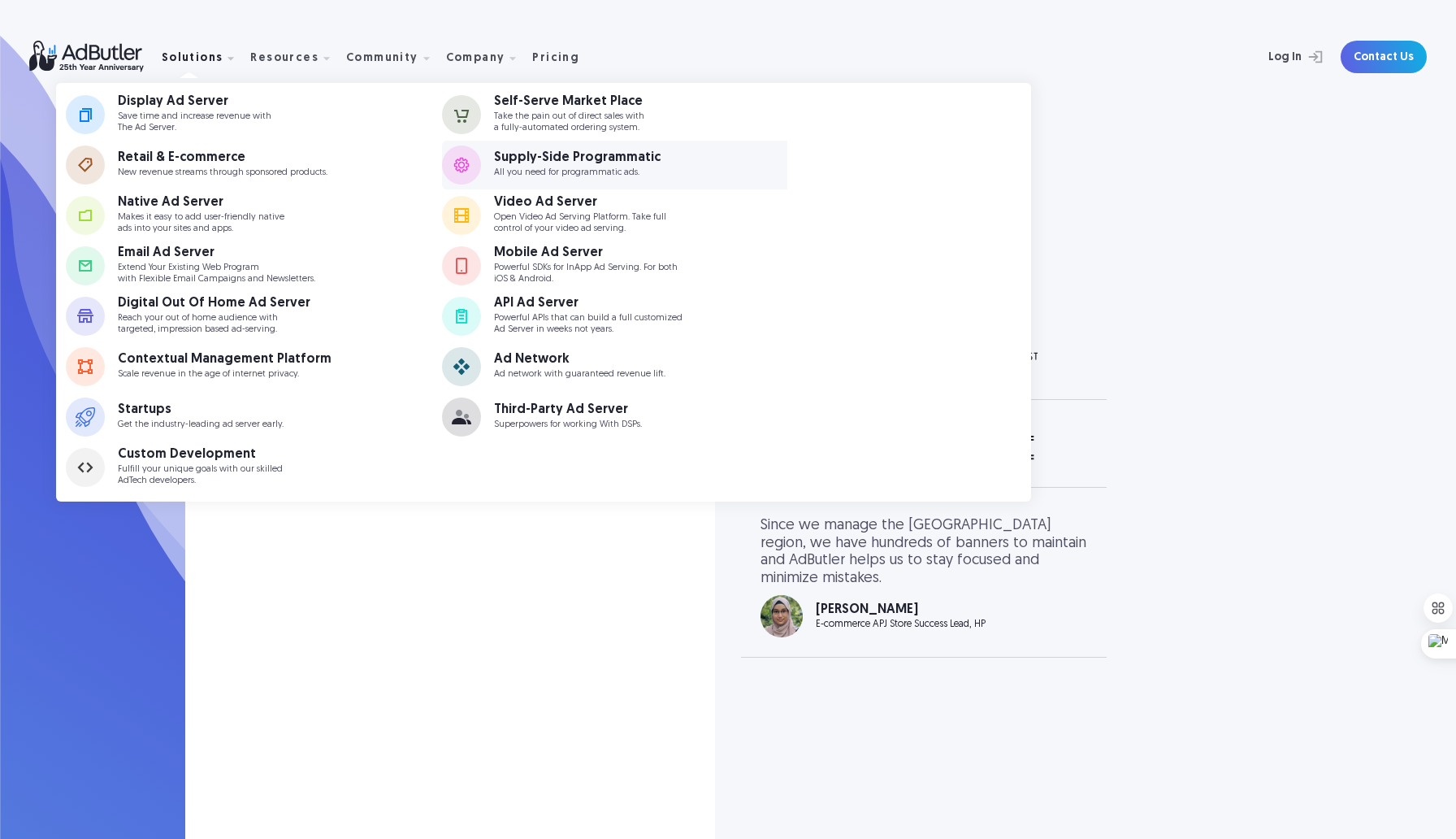
click at [564, 168] on p "All you need for programmatic ads." at bounding box center [577, 173] width 167 height 11
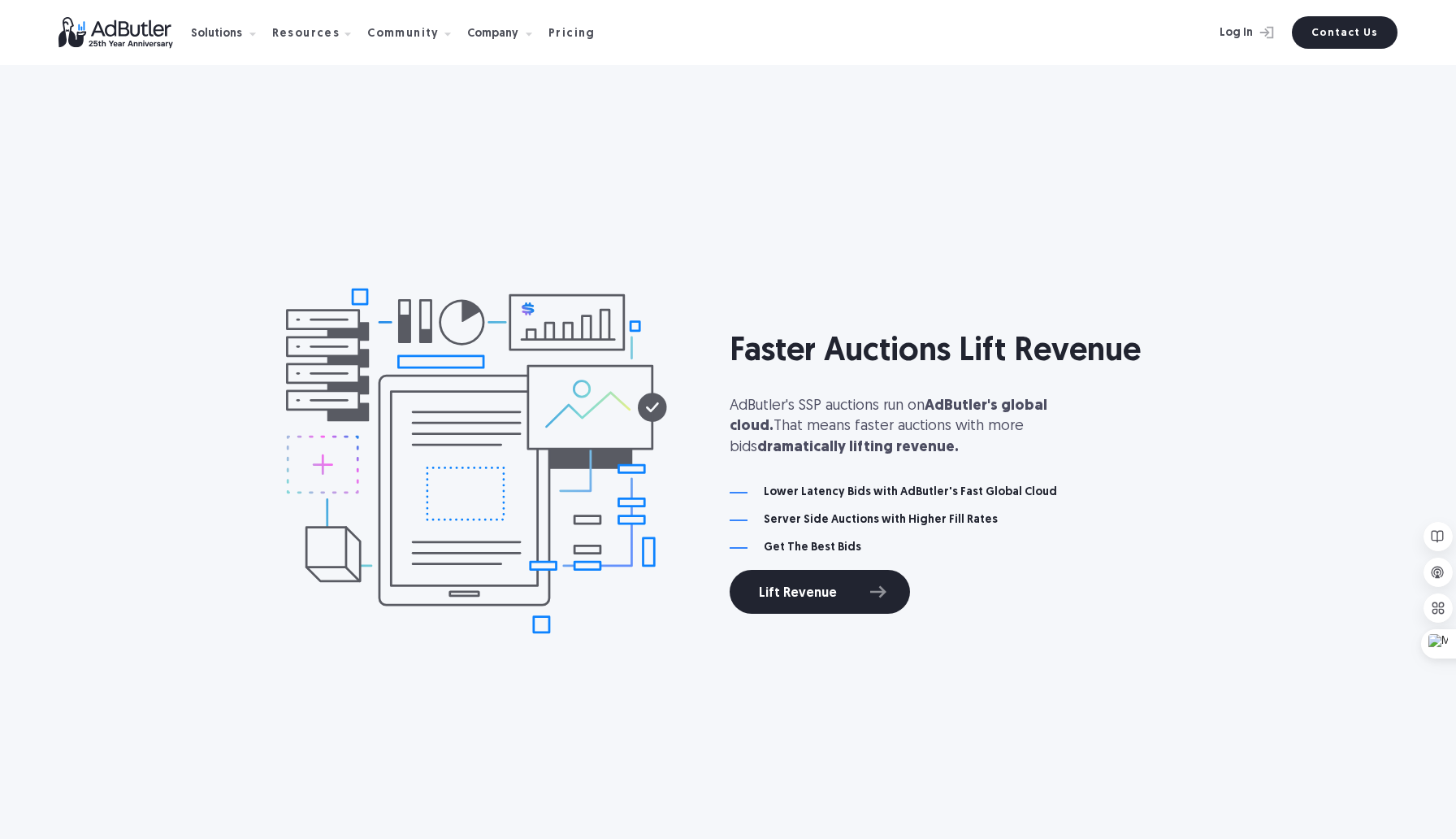
scroll to position [1389, 0]
